Goal: Task Accomplishment & Management: Use online tool/utility

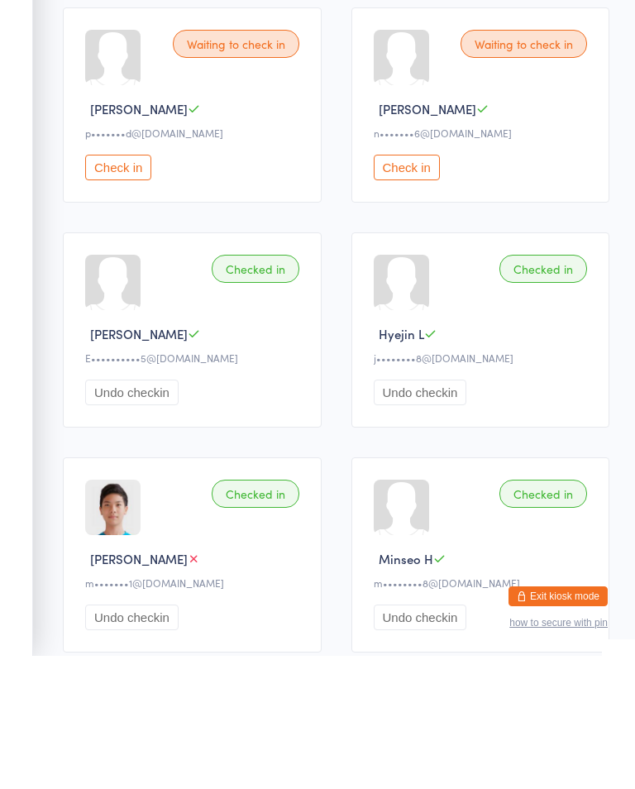
scroll to position [133, 0]
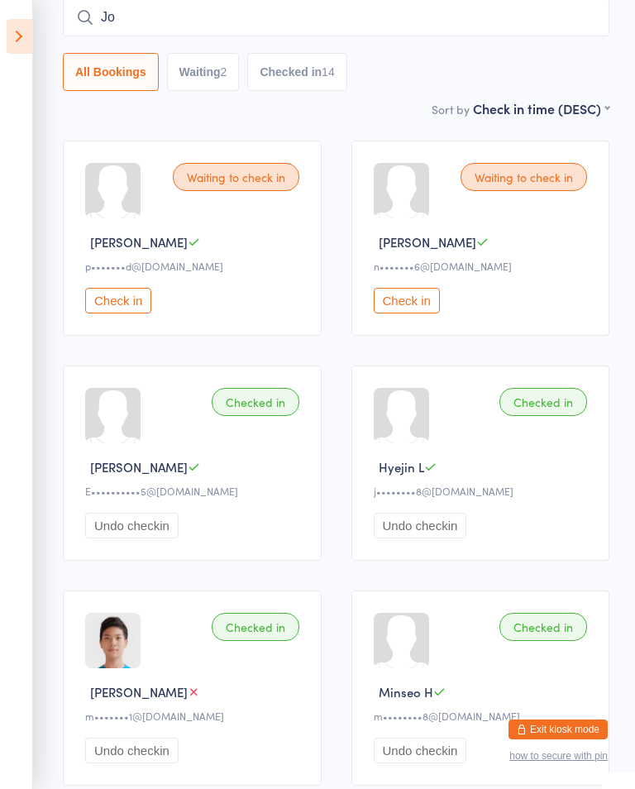
click at [195, 15] on input "Jo" at bounding box center [336, 17] width 547 height 38
click at [134, 17] on input "Jor" at bounding box center [336, 17] width 547 height 38
click at [138, 9] on input "Jorg" at bounding box center [336, 17] width 547 height 38
click at [110, 13] on input "EJorg" at bounding box center [336, 17] width 547 height 38
click at [112, 21] on input "EJorg" at bounding box center [336, 17] width 547 height 38
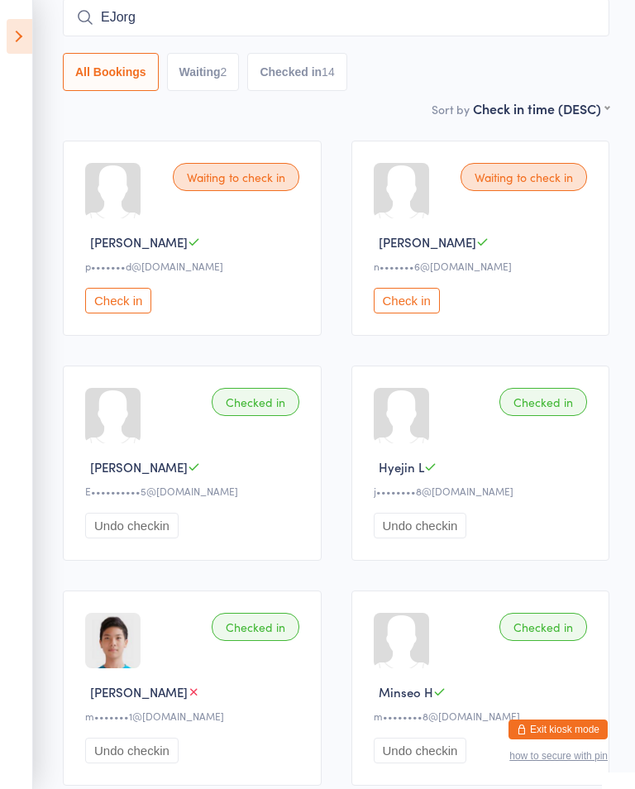
click at [117, 36] on input "EJorg" at bounding box center [336, 17] width 547 height 38
click at [127, 14] on input "Jorg" at bounding box center [336, 17] width 547 height 38
click at [142, 31] on input "[PERSON_NAME]" at bounding box center [336, 17] width 547 height 38
click at [75, 8] on input "[PERSON_NAME]" at bounding box center [336, 17] width 547 height 38
click at [74, 12] on input "[PERSON_NAME]" at bounding box center [336, 17] width 547 height 38
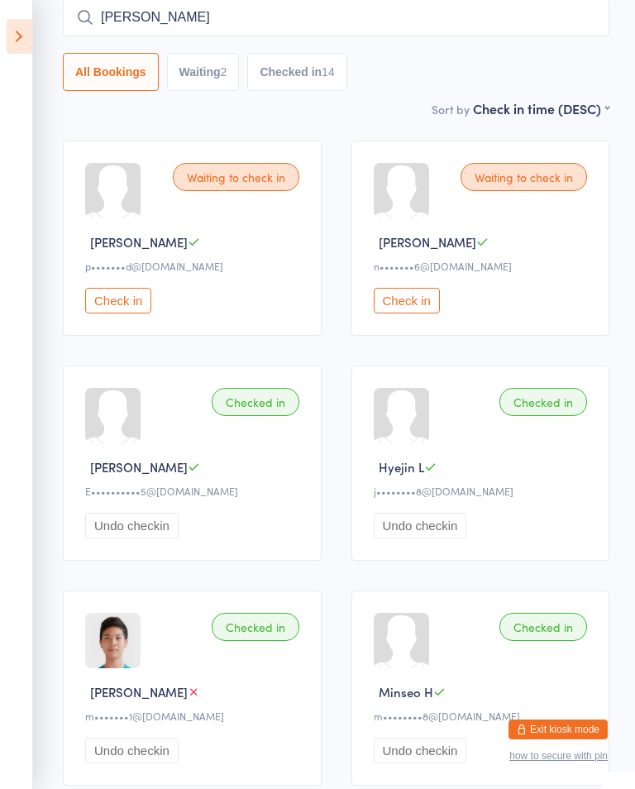
click at [79, 8] on input "[PERSON_NAME]" at bounding box center [336, 17] width 547 height 38
click at [74, 12] on input "[PERSON_NAME]" at bounding box center [336, 17] width 547 height 38
type input "[PERSON_NAME]"
click at [63, 114] on div "Sort by Check in time (DESC) First name (ASC) First name (DESC) Last name (ASC)…" at bounding box center [336, 108] width 547 height 18
click at [24, 50] on icon at bounding box center [20, 36] width 26 height 35
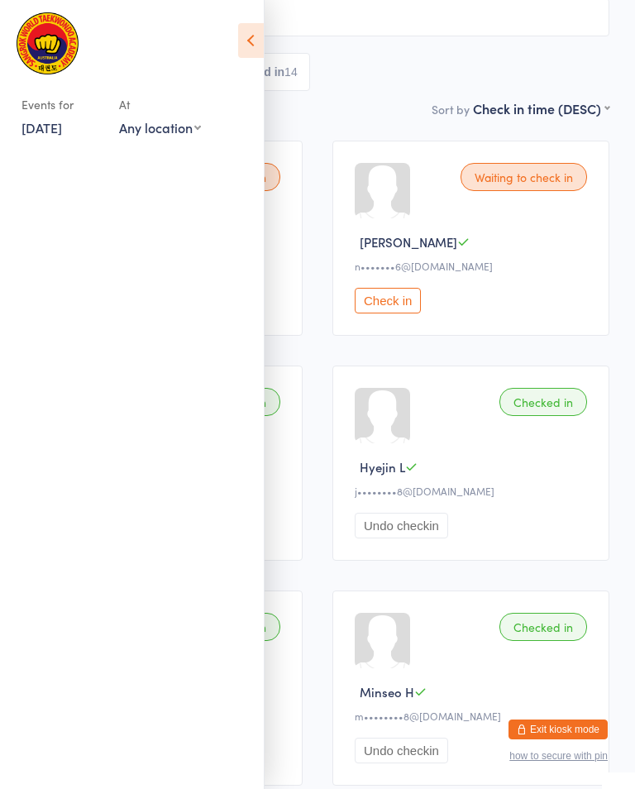
click at [62, 124] on link "[DATE]" at bounding box center [41, 127] width 41 height 18
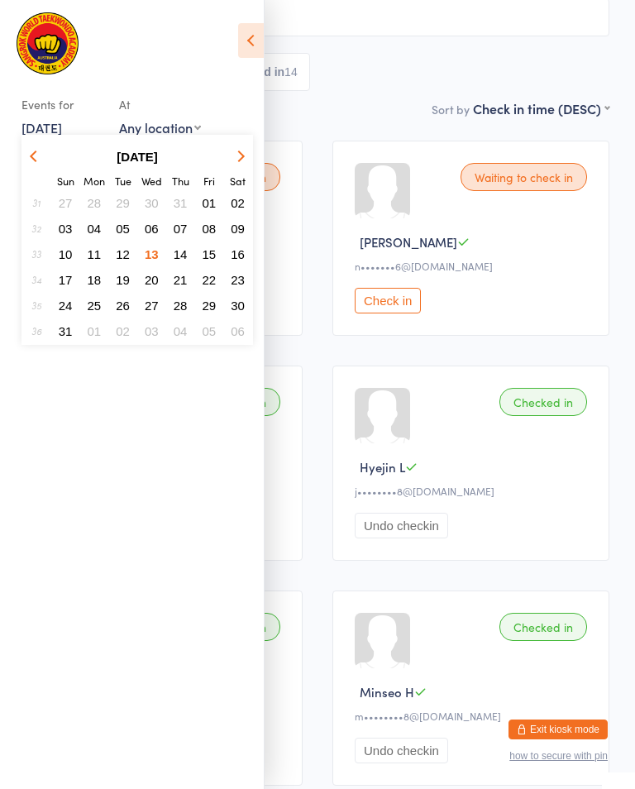
click at [193, 251] on button "14" at bounding box center [181, 254] width 26 height 22
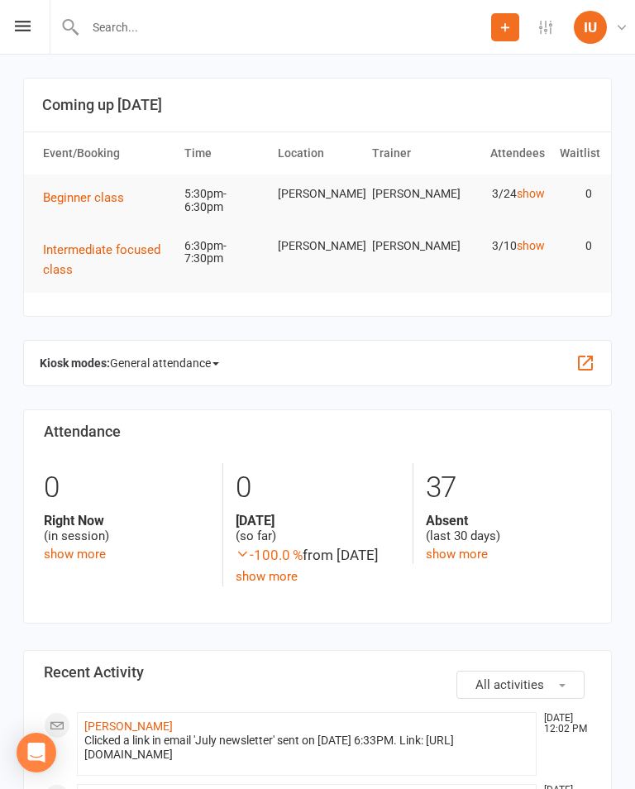
click at [66, 188] on button "Beginner class" at bounding box center [89, 198] width 93 height 20
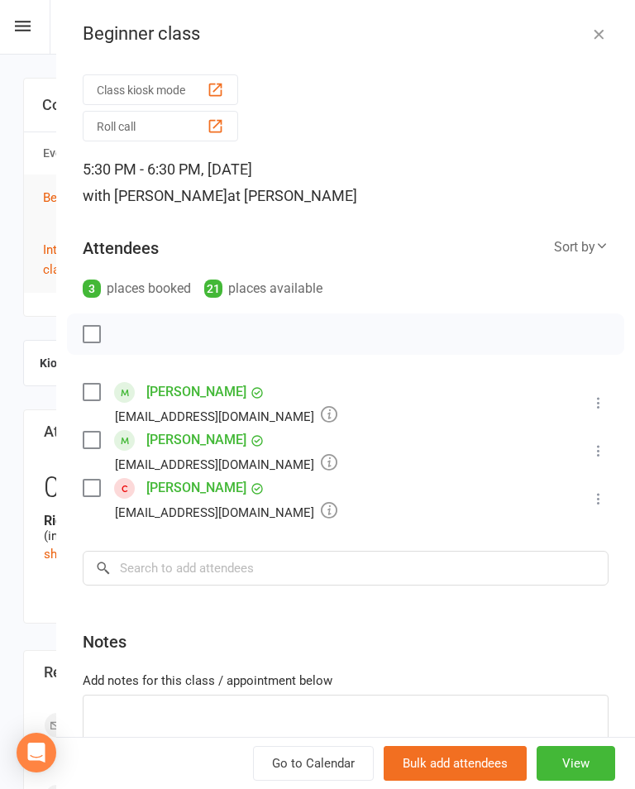
click at [103, 79] on button "Class kiosk mode" at bounding box center [160, 89] width 155 height 31
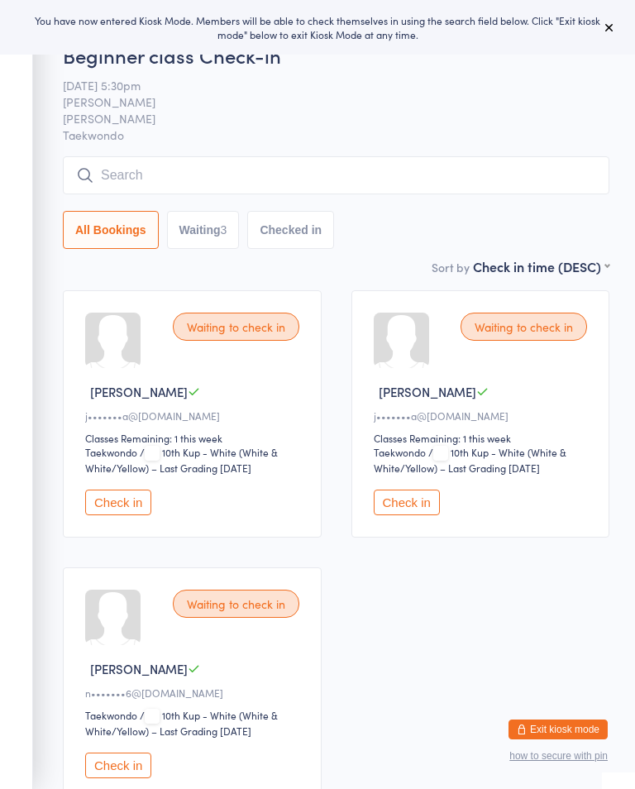
click at [115, 504] on button "Check in" at bounding box center [118, 503] width 66 height 26
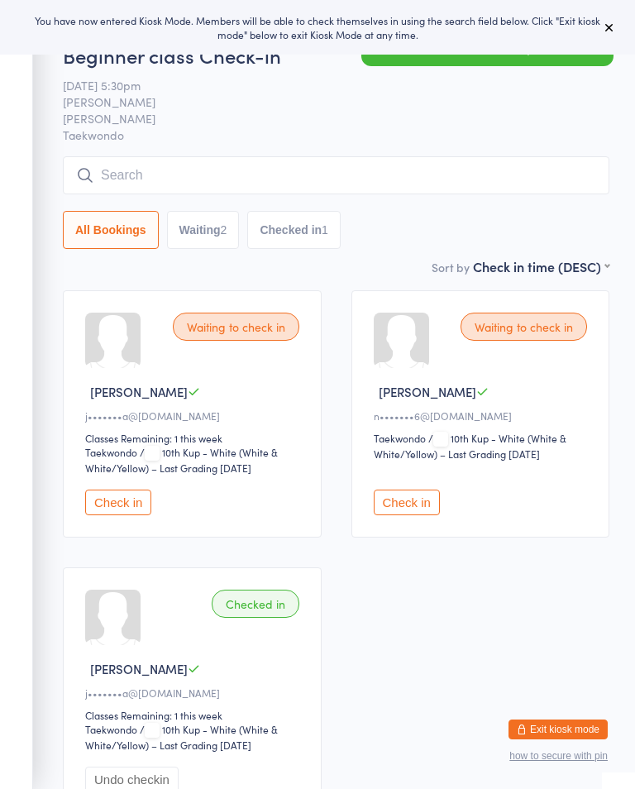
click at [109, 503] on button "Check in" at bounding box center [118, 503] width 66 height 26
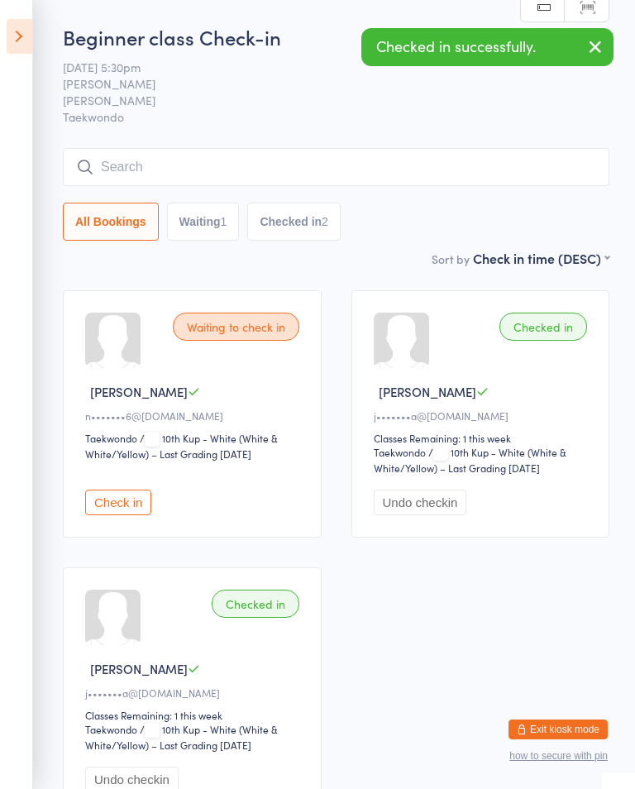
click at [150, 167] on input "search" at bounding box center [336, 167] width 547 height 38
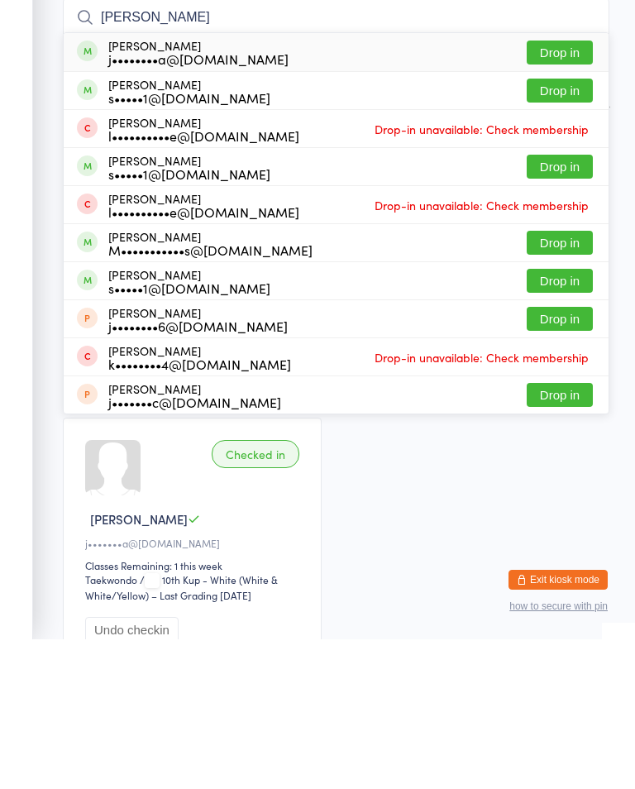
type input "[PERSON_NAME]"
click at [541, 190] on button "Drop in" at bounding box center [560, 202] width 66 height 24
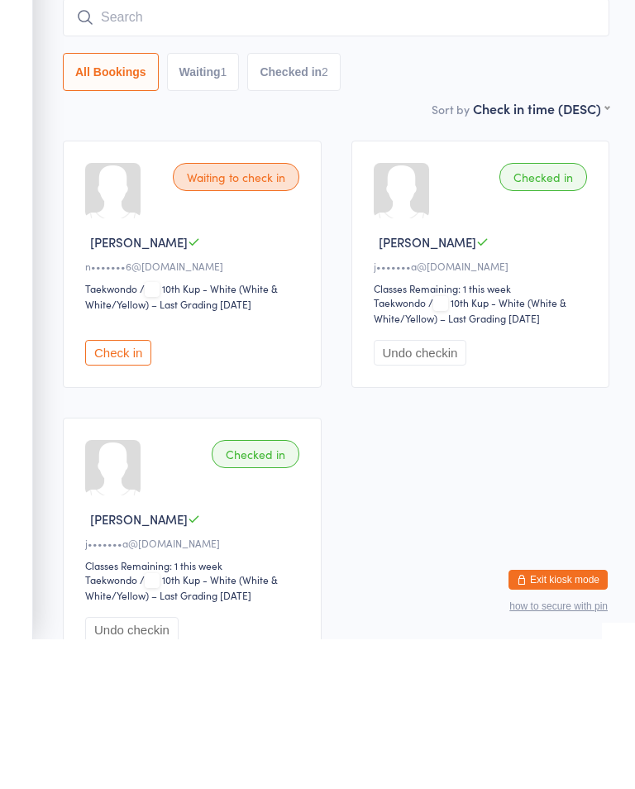
scroll to position [150, 0]
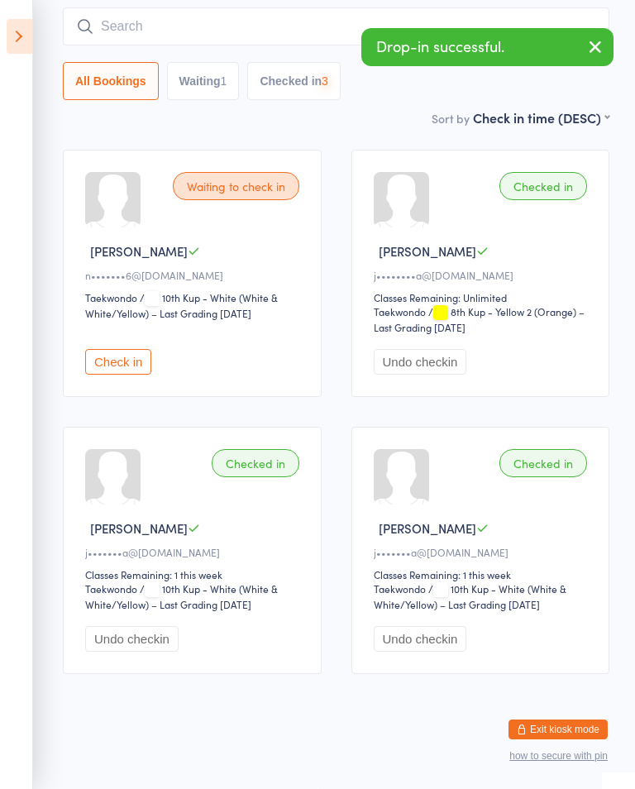
click at [117, 27] on input "search" at bounding box center [336, 26] width 547 height 38
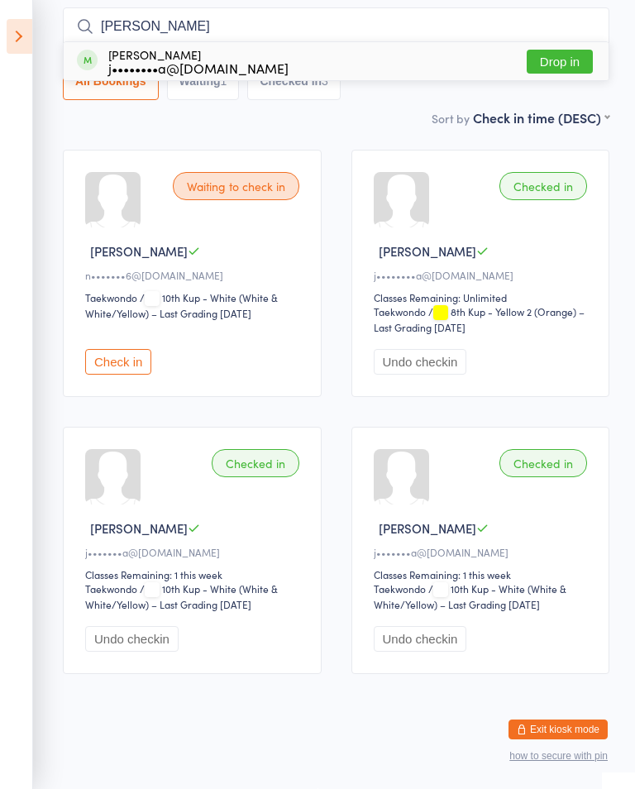
type input "Arthur"
click at [528, 60] on button "Drop in" at bounding box center [560, 62] width 66 height 24
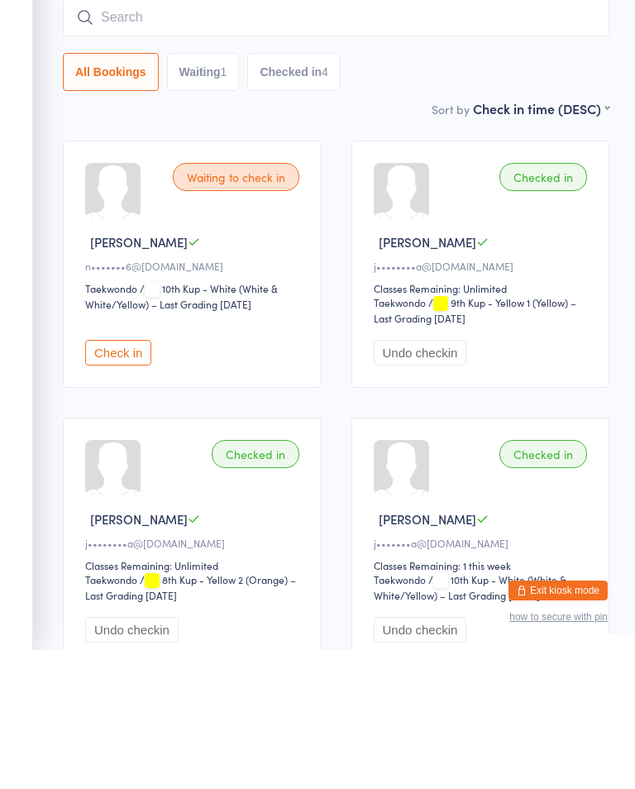
scroll to position [0, 0]
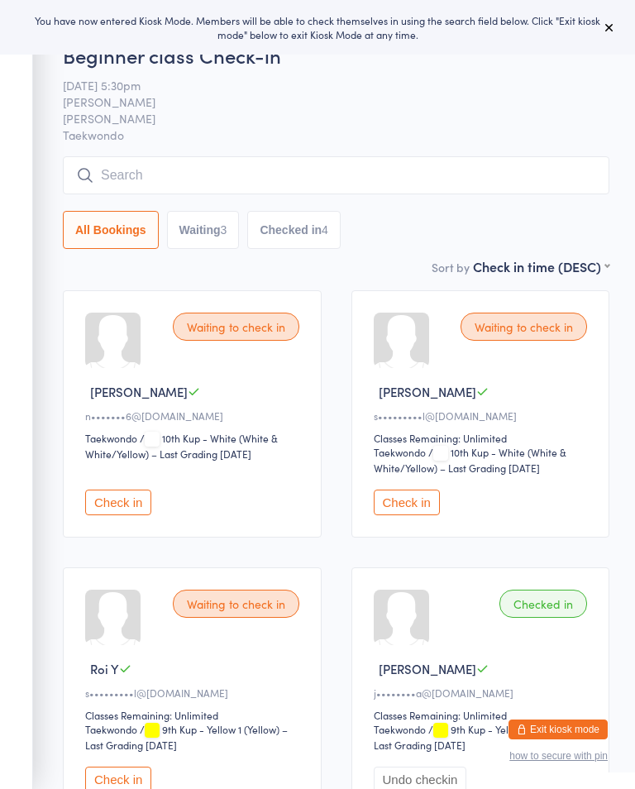
click at [417, 441] on div "Classes Remaining: Unlimited" at bounding box center [483, 438] width 219 height 14
click at [417, 500] on button "Check in" at bounding box center [407, 503] width 66 height 26
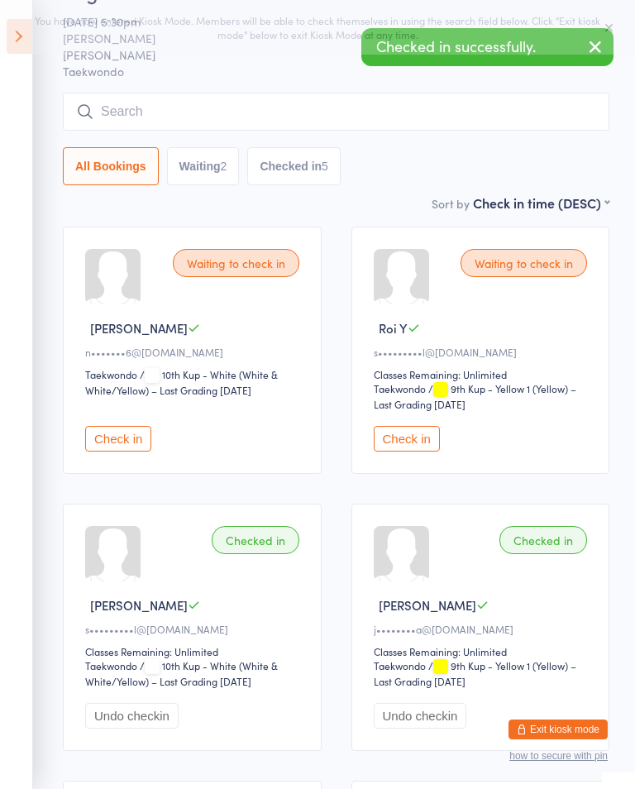
scroll to position [68, 0]
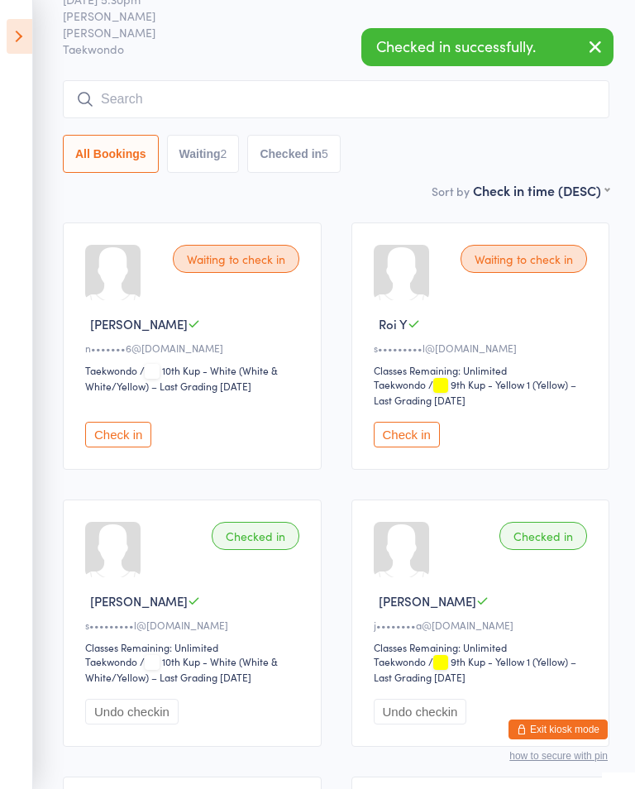
click at [424, 440] on button "Check in" at bounding box center [407, 435] width 66 height 26
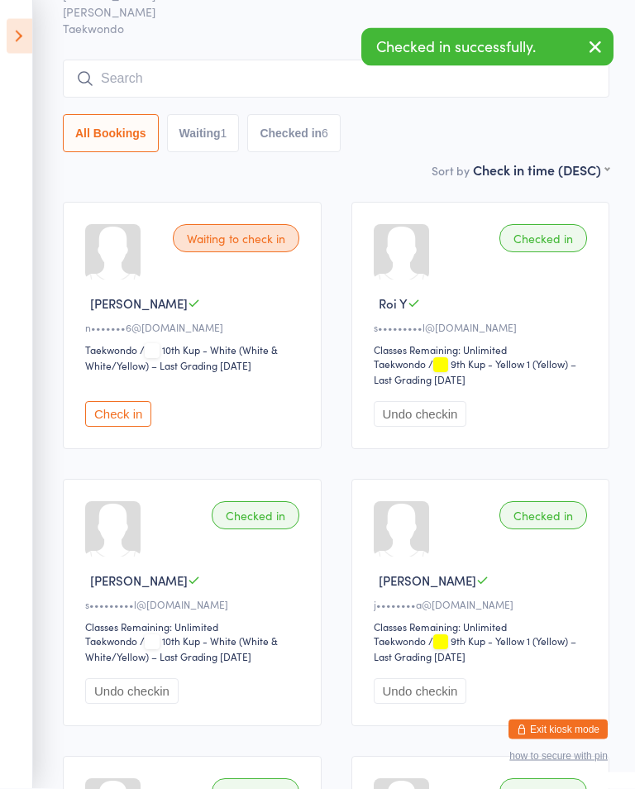
scroll to position [89, 0]
